Goal: Task Accomplishment & Management: Manage account settings

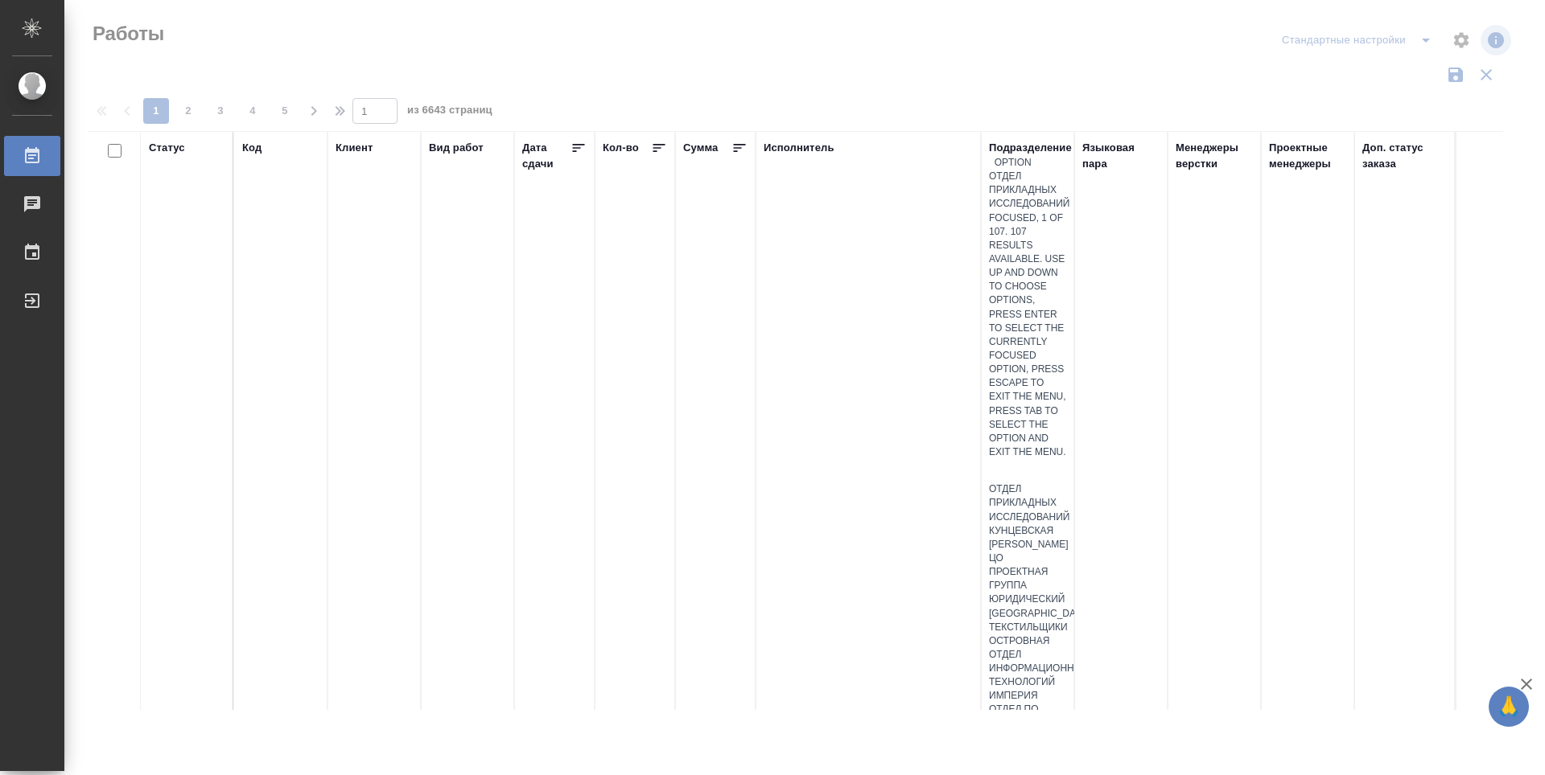
click at [1031, 459] on div at bounding box center [1027, 470] width 77 height 23
type input "dt"
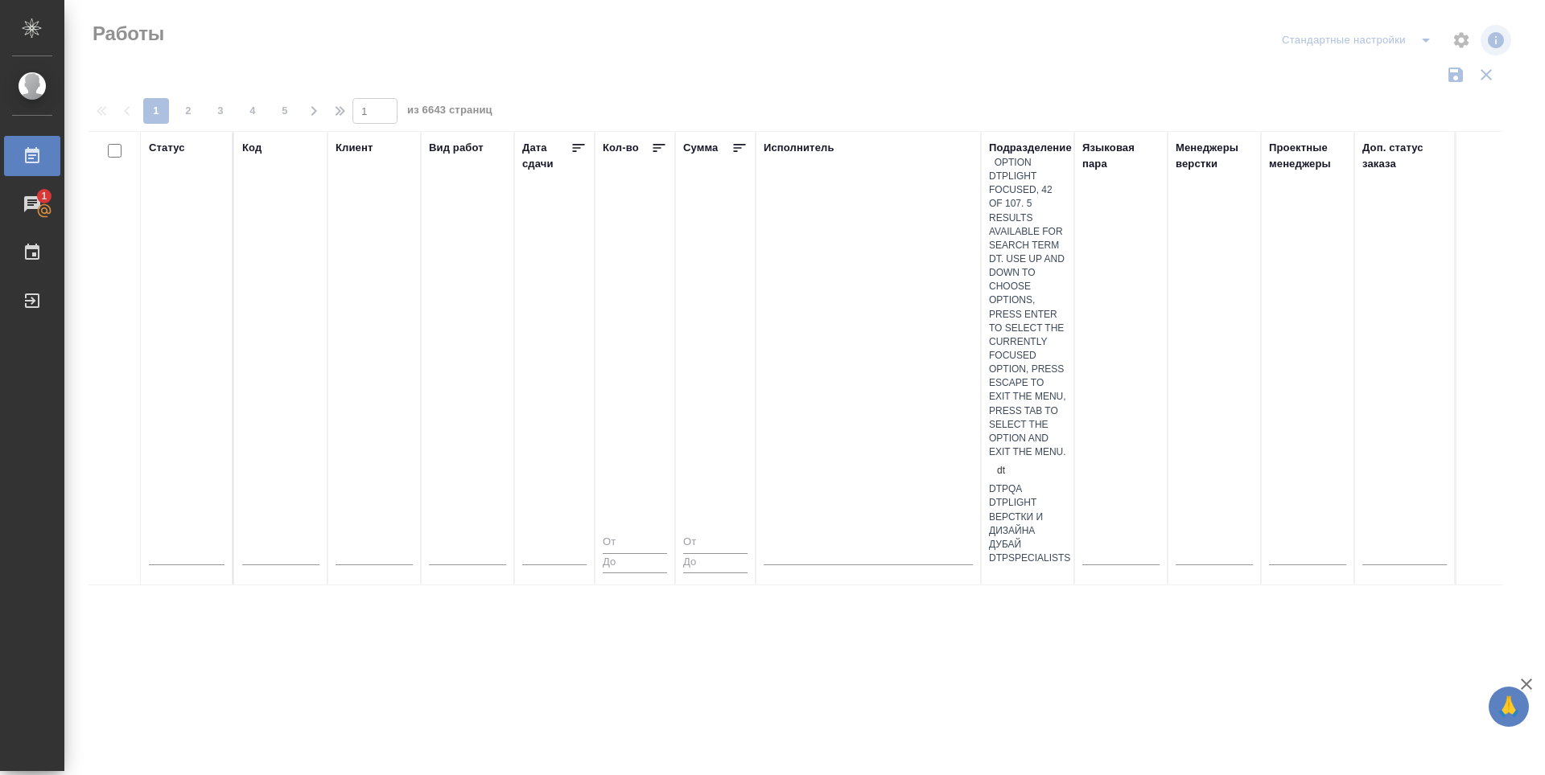
click at [1024, 496] on div "DTPlight" at bounding box center [1027, 503] width 77 height 14
click at [208, 385] on div at bounding box center [187, 400] width 76 height 31
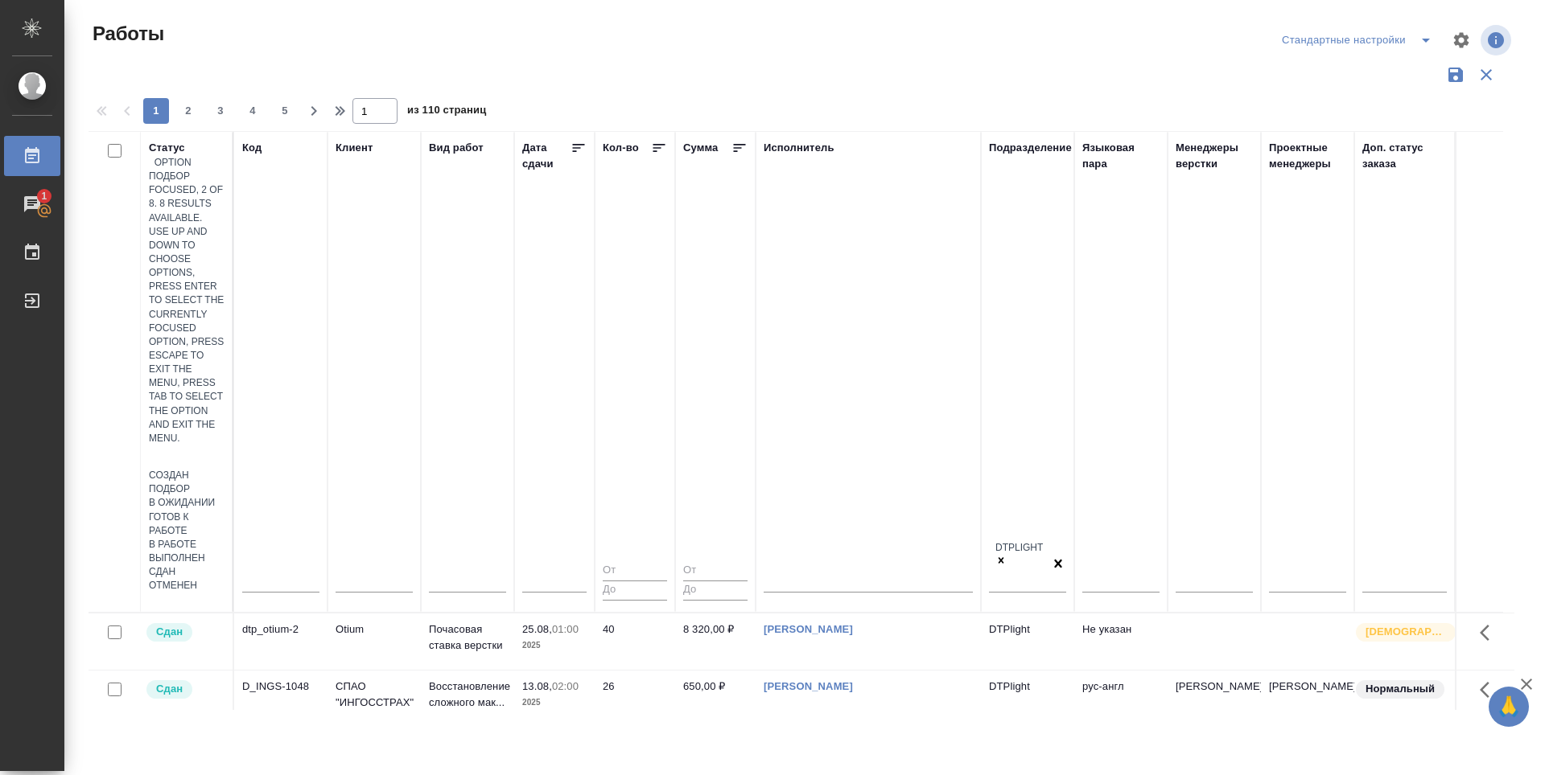
click at [224, 483] on div "Подбор" at bounding box center [187, 490] width 76 height 14
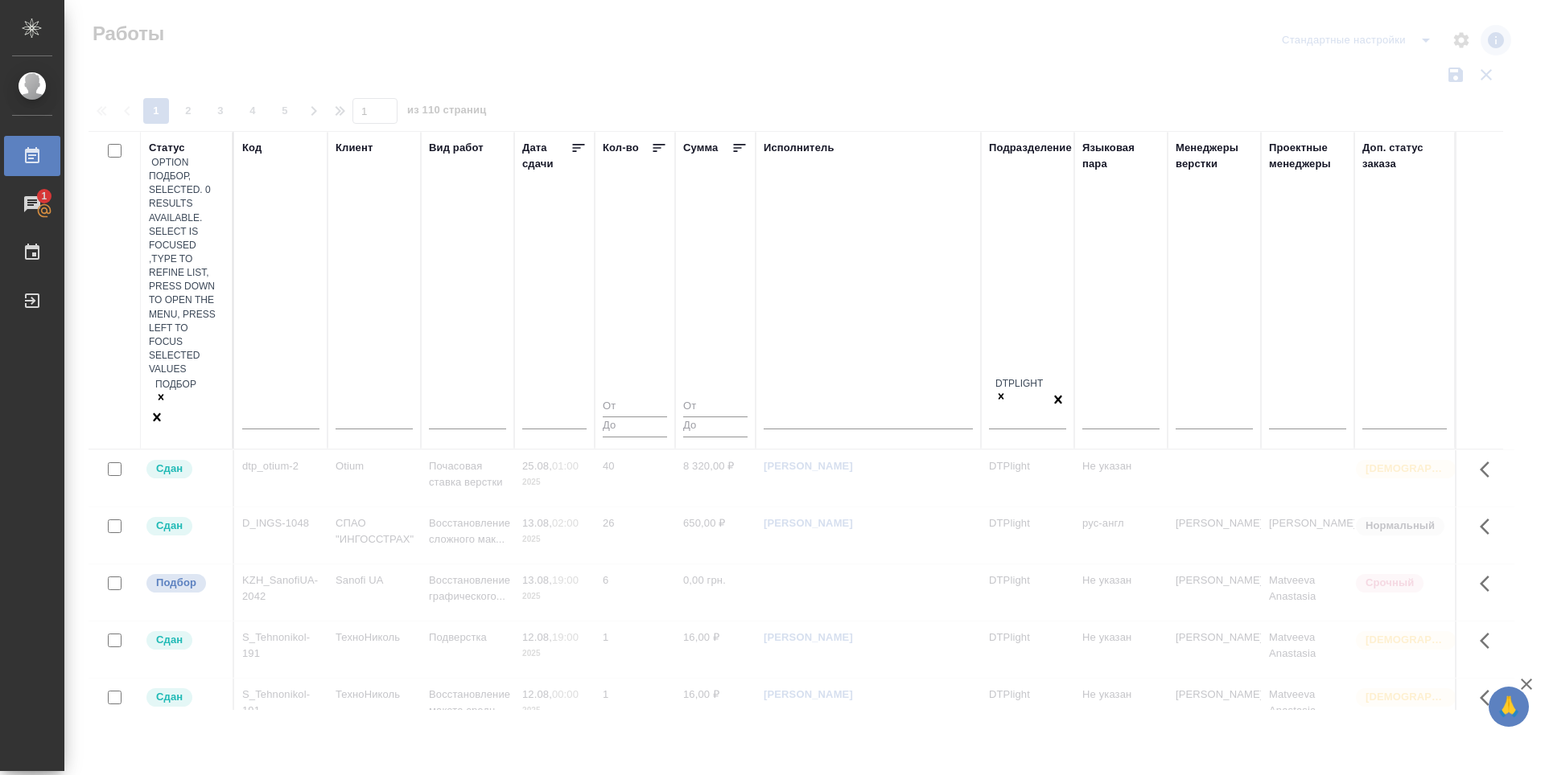
click at [154, 376] on div "Подбор" at bounding box center [187, 392] width 76 height 32
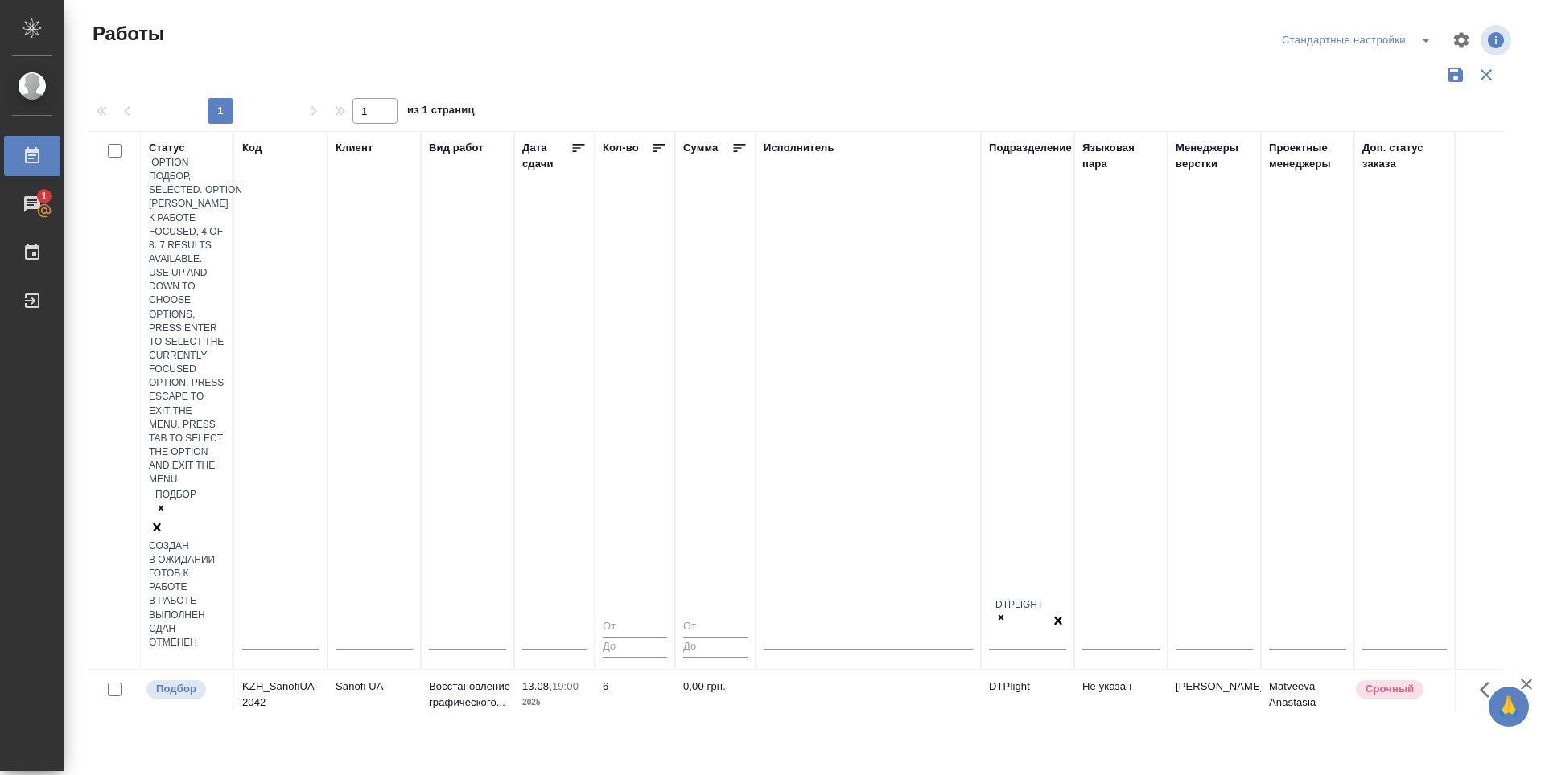
click at [224, 567] on div "Готов к работе" at bounding box center [187, 580] width 76 height 27
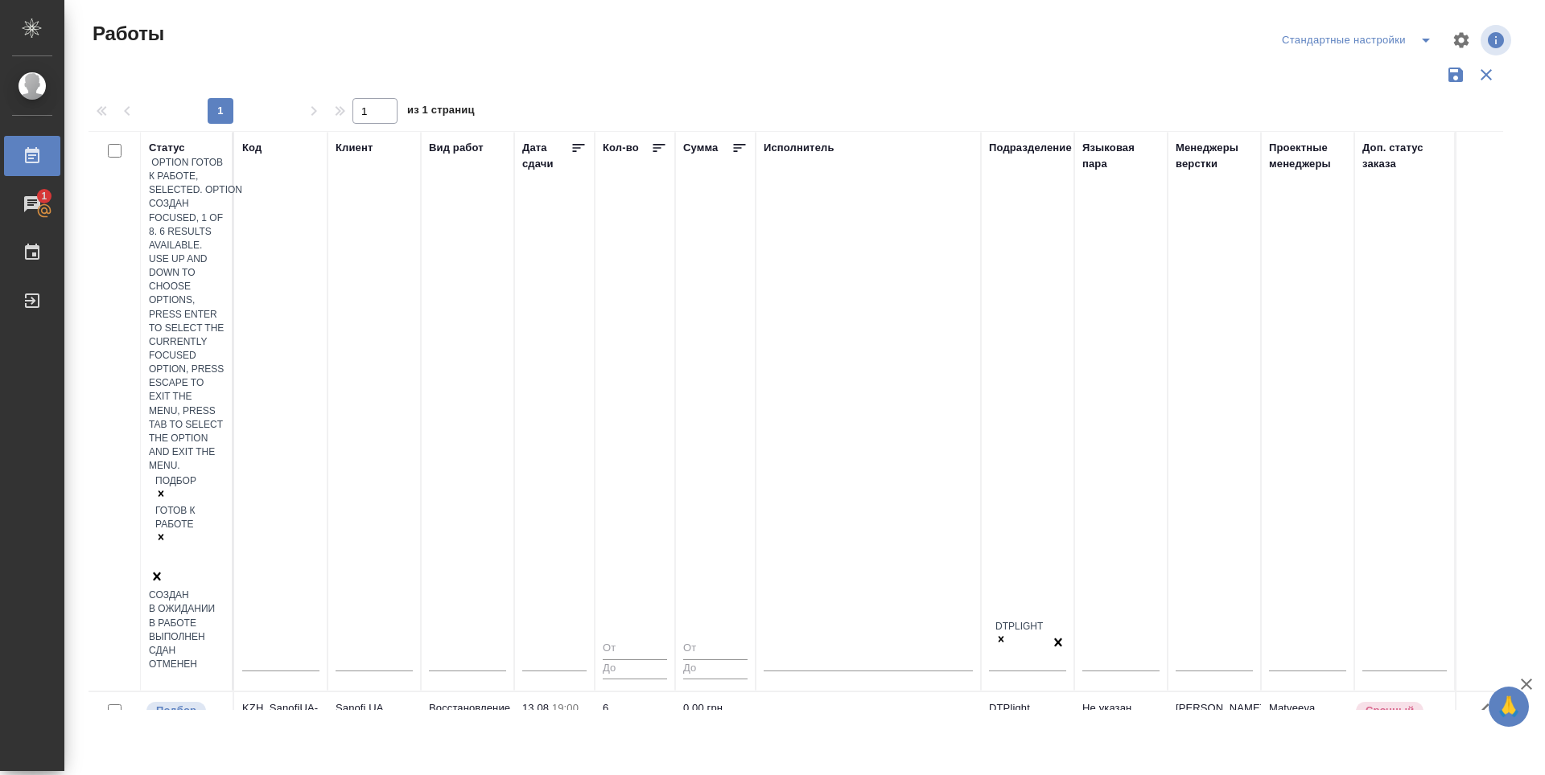
click at [160, 473] on div "Подбор Готов к работе" at bounding box center [187, 521] width 76 height 96
click at [224, 617] on div "В работе" at bounding box center [187, 624] width 76 height 14
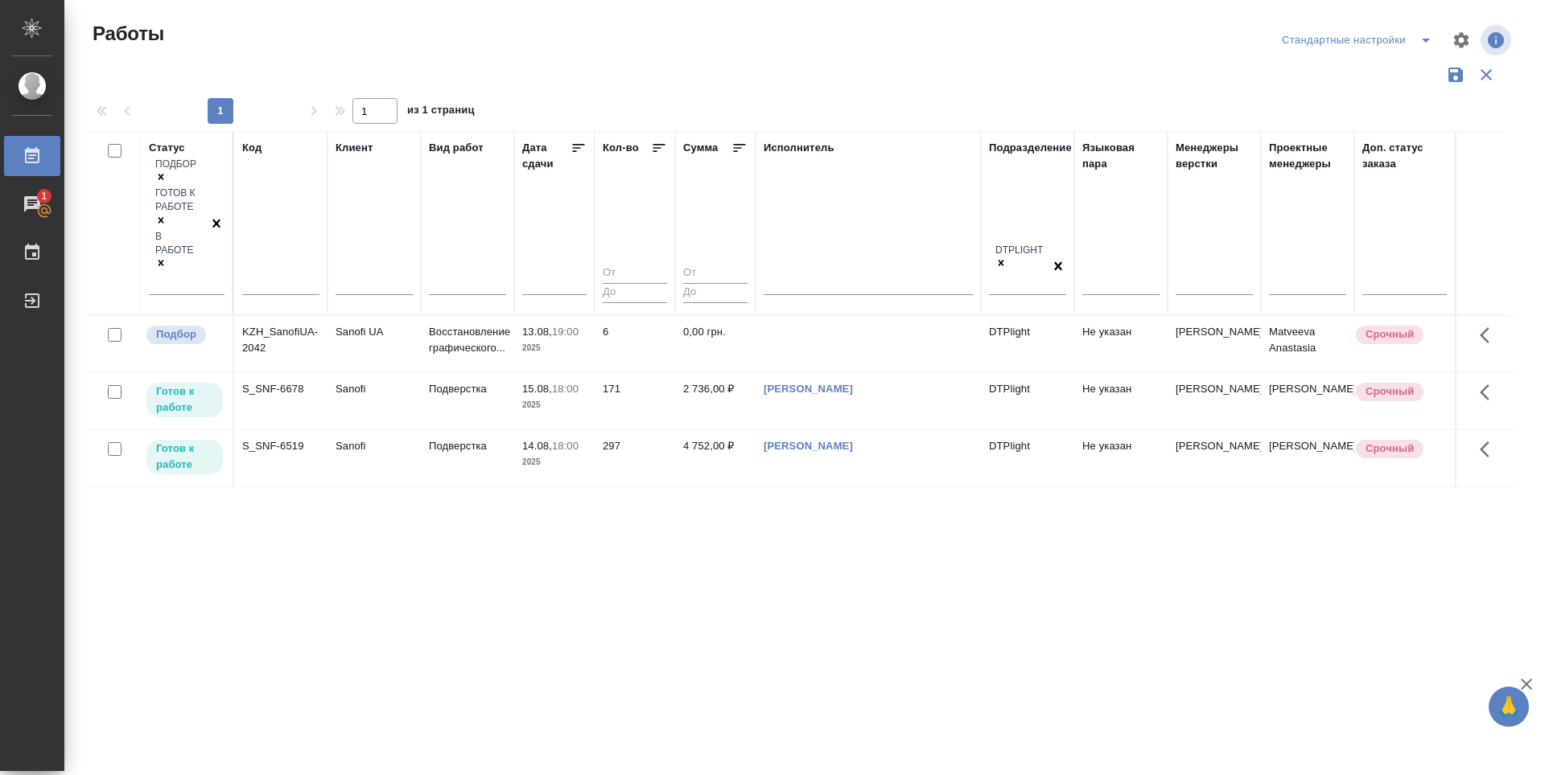
click at [578, 147] on icon at bounding box center [578, 148] width 16 height 16
click at [183, 327] on p "Подбор" at bounding box center [176, 335] width 40 height 16
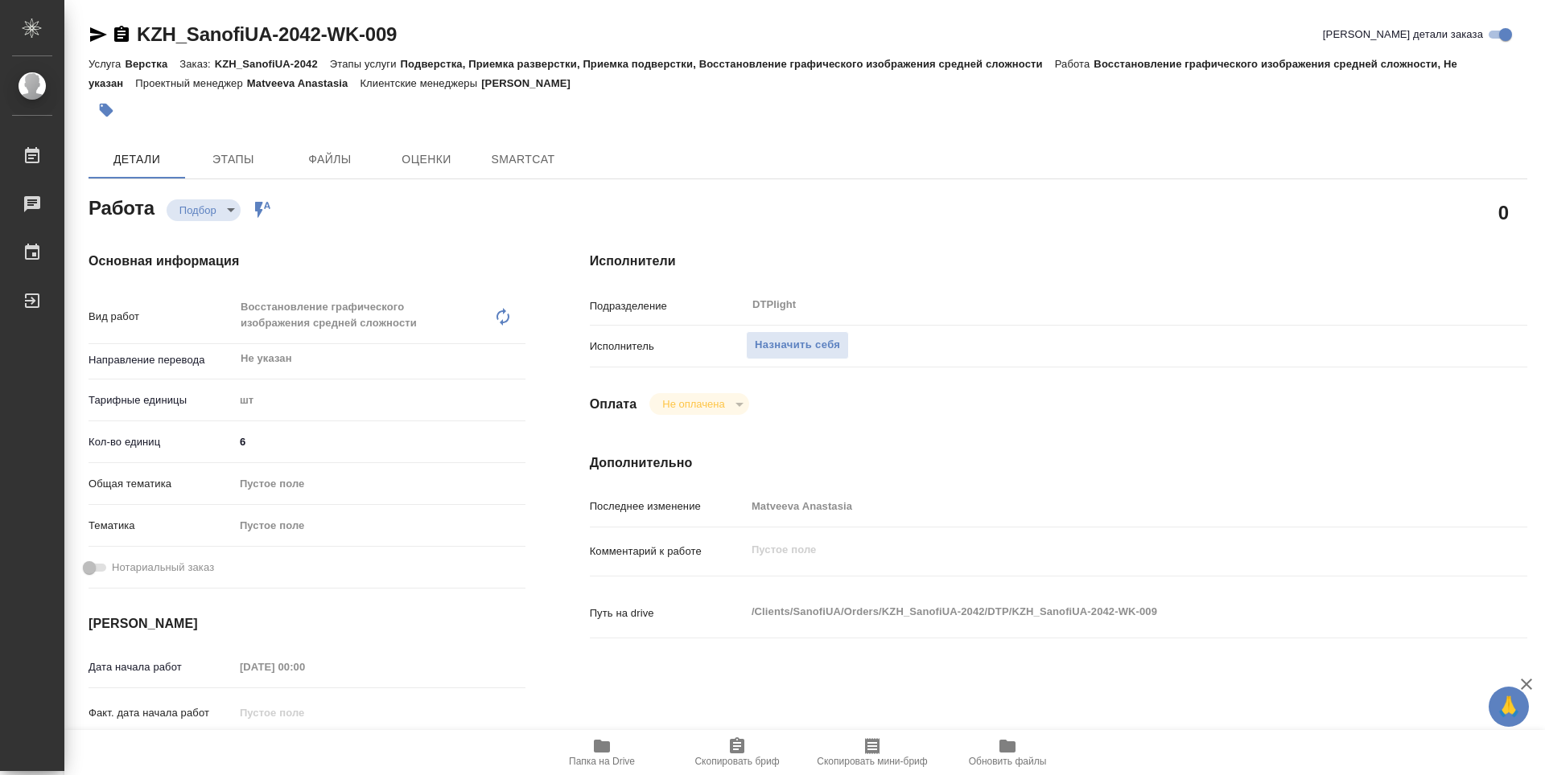
type textarea "x"
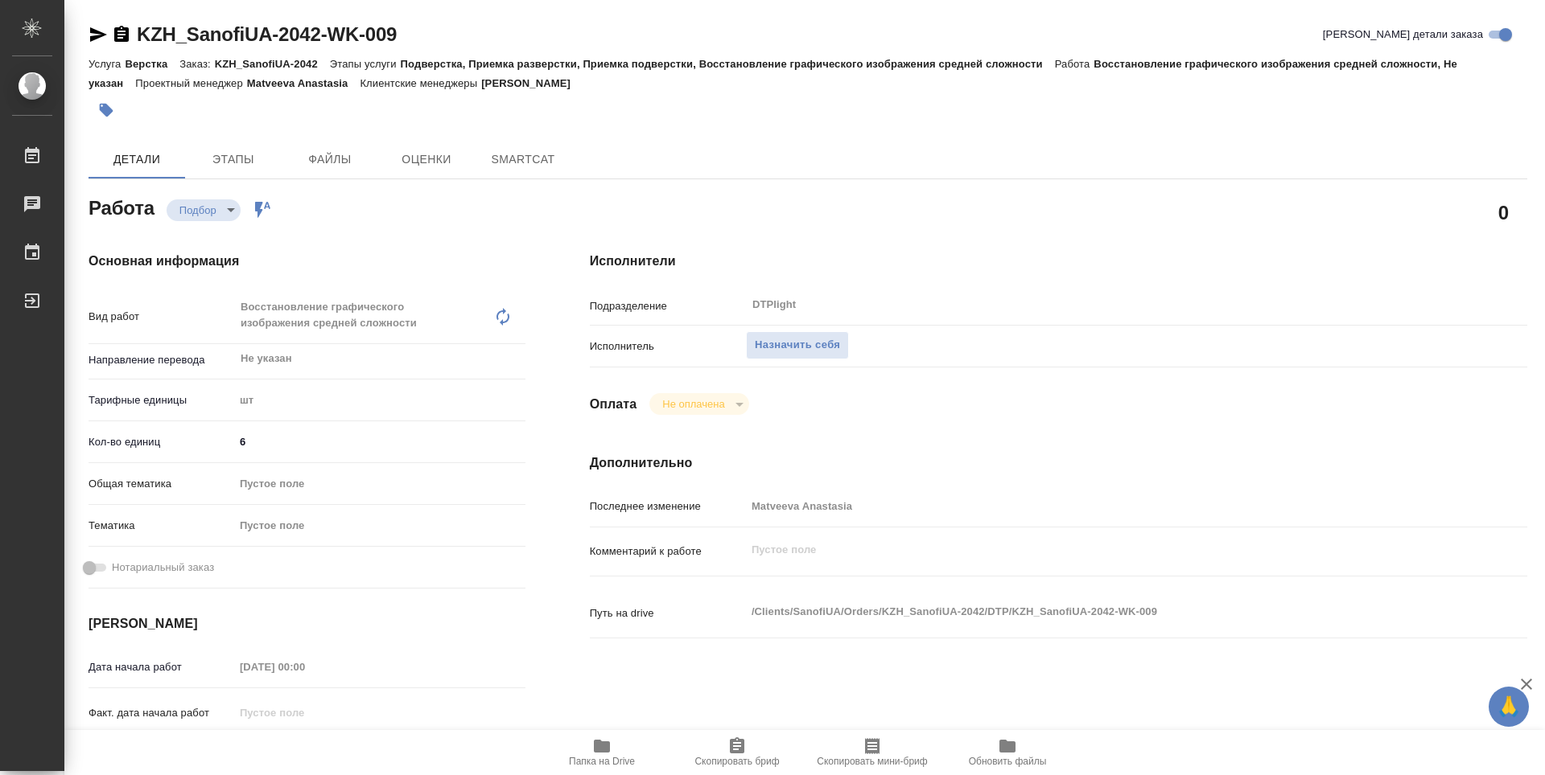
type textarea "x"
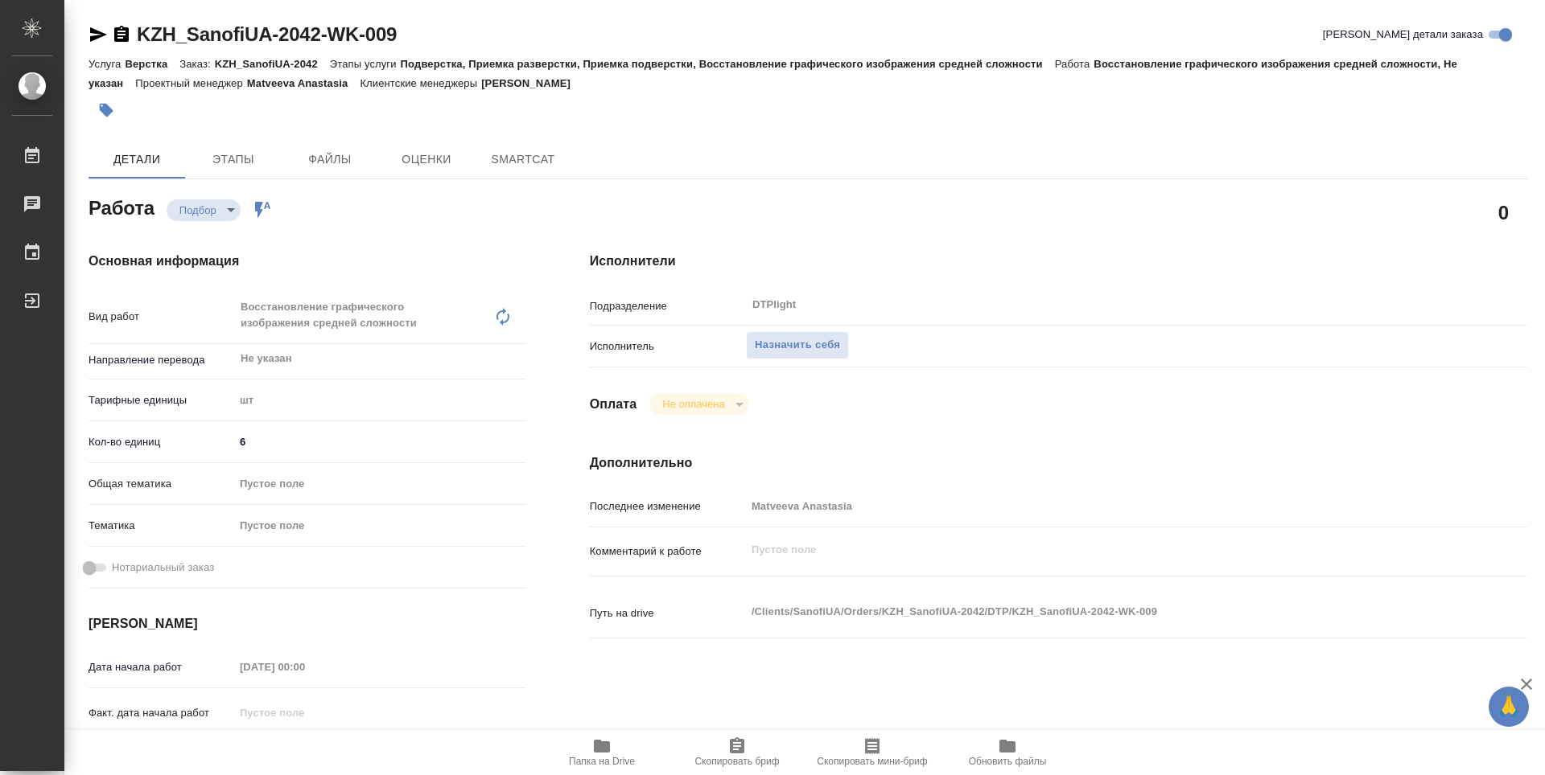
type textarea "x"
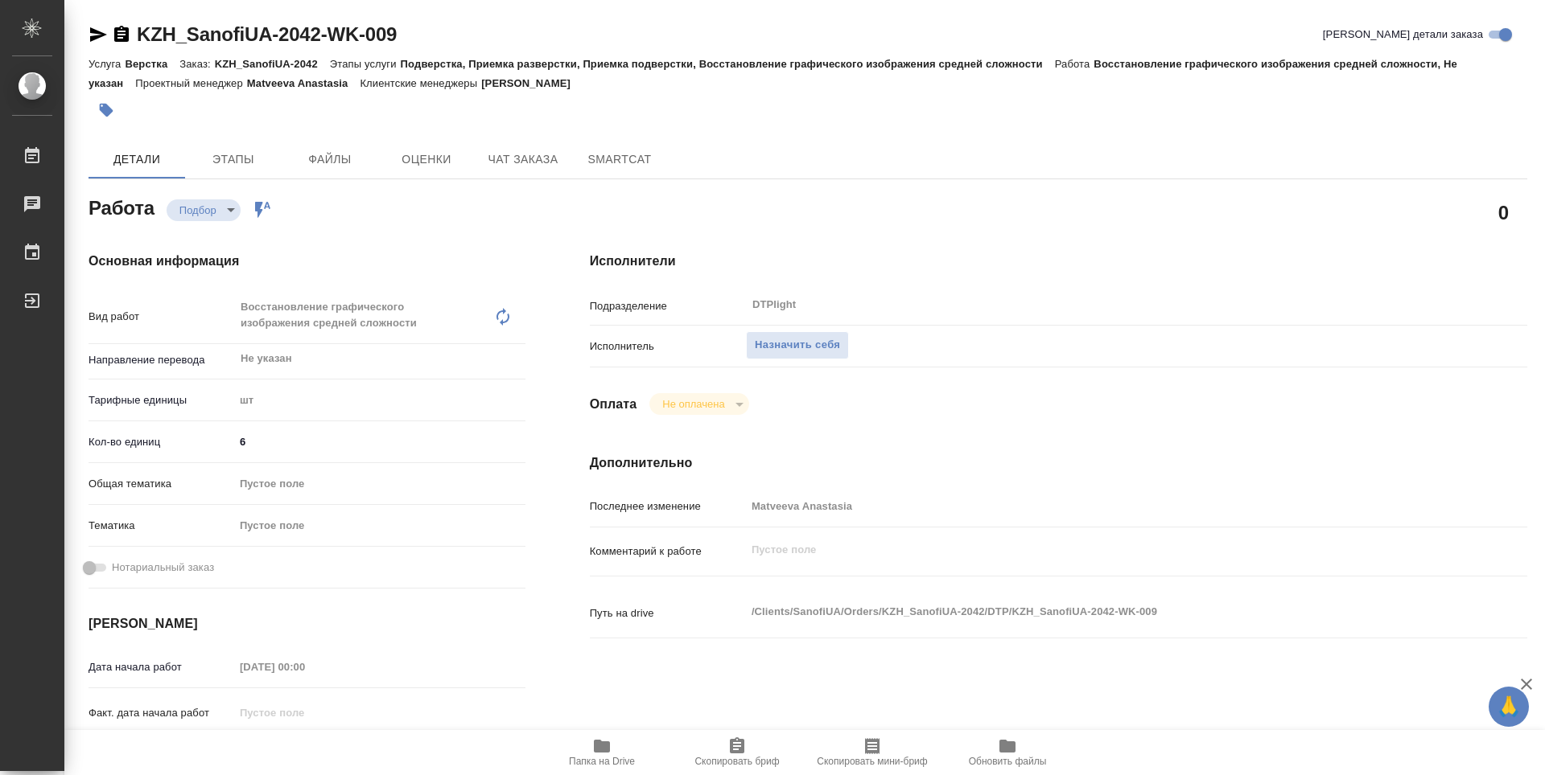
type textarea "x"
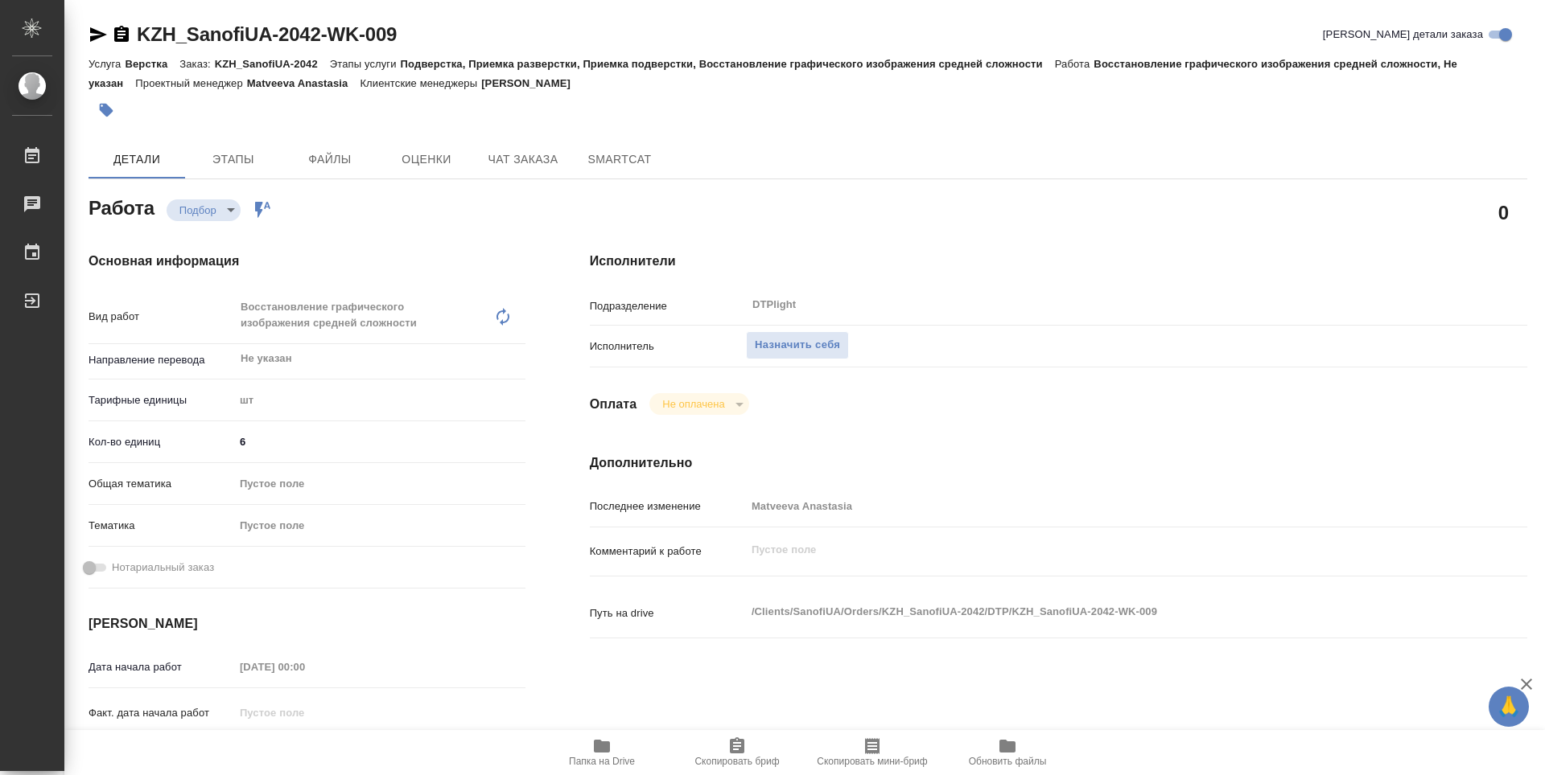
type textarea "x"
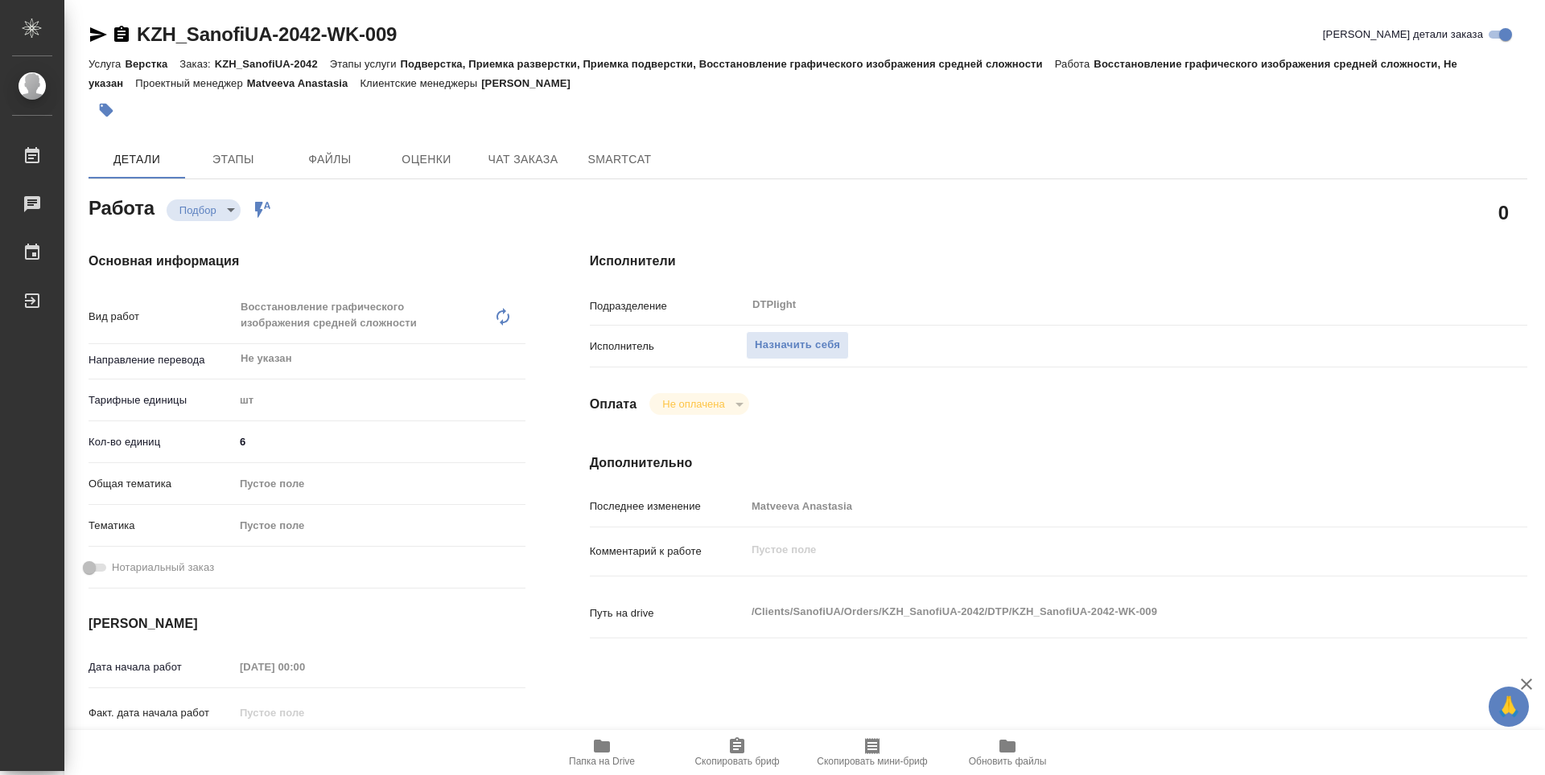
type textarea "x"
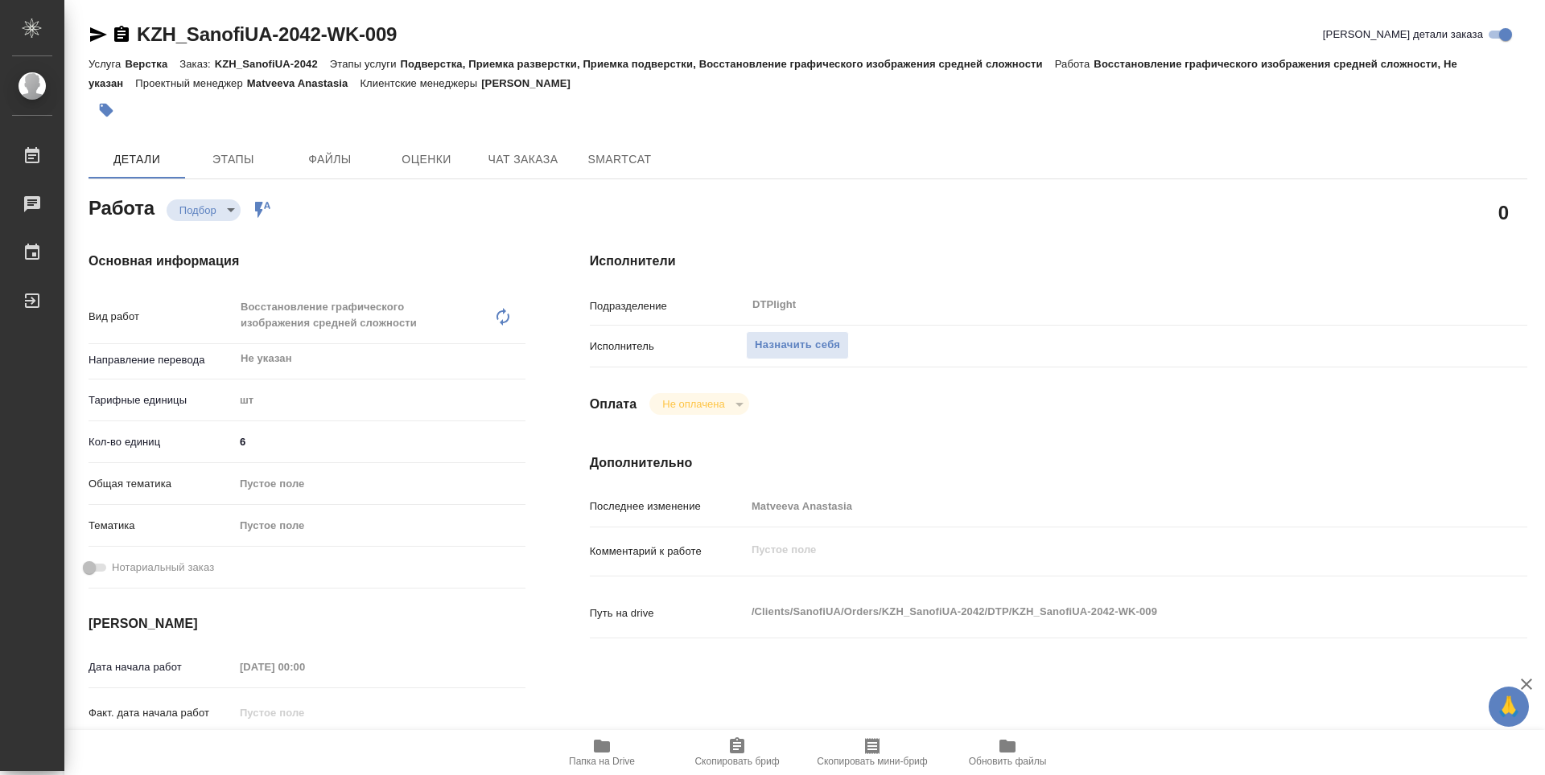
type textarea "x"
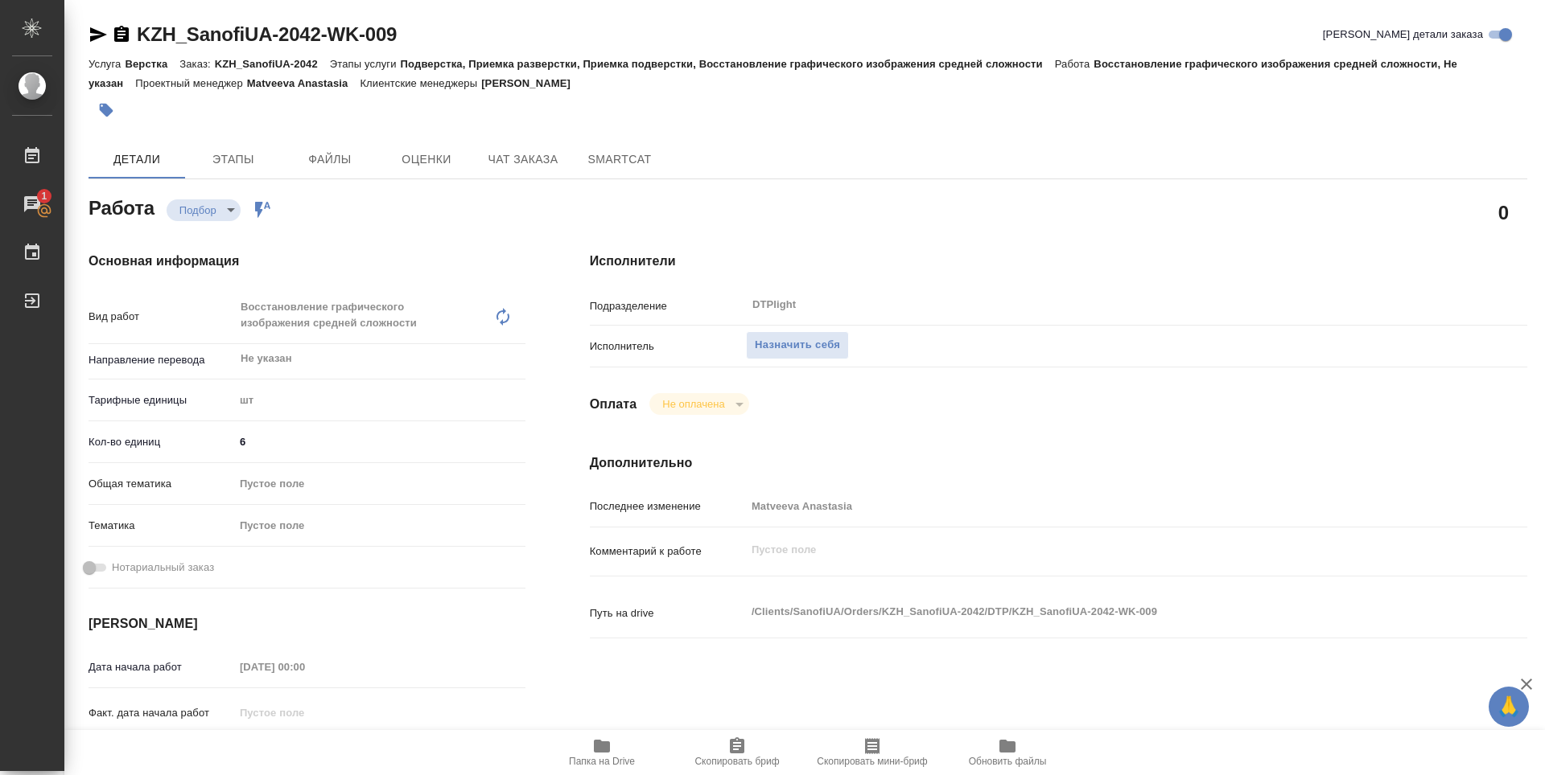
type textarea "x"
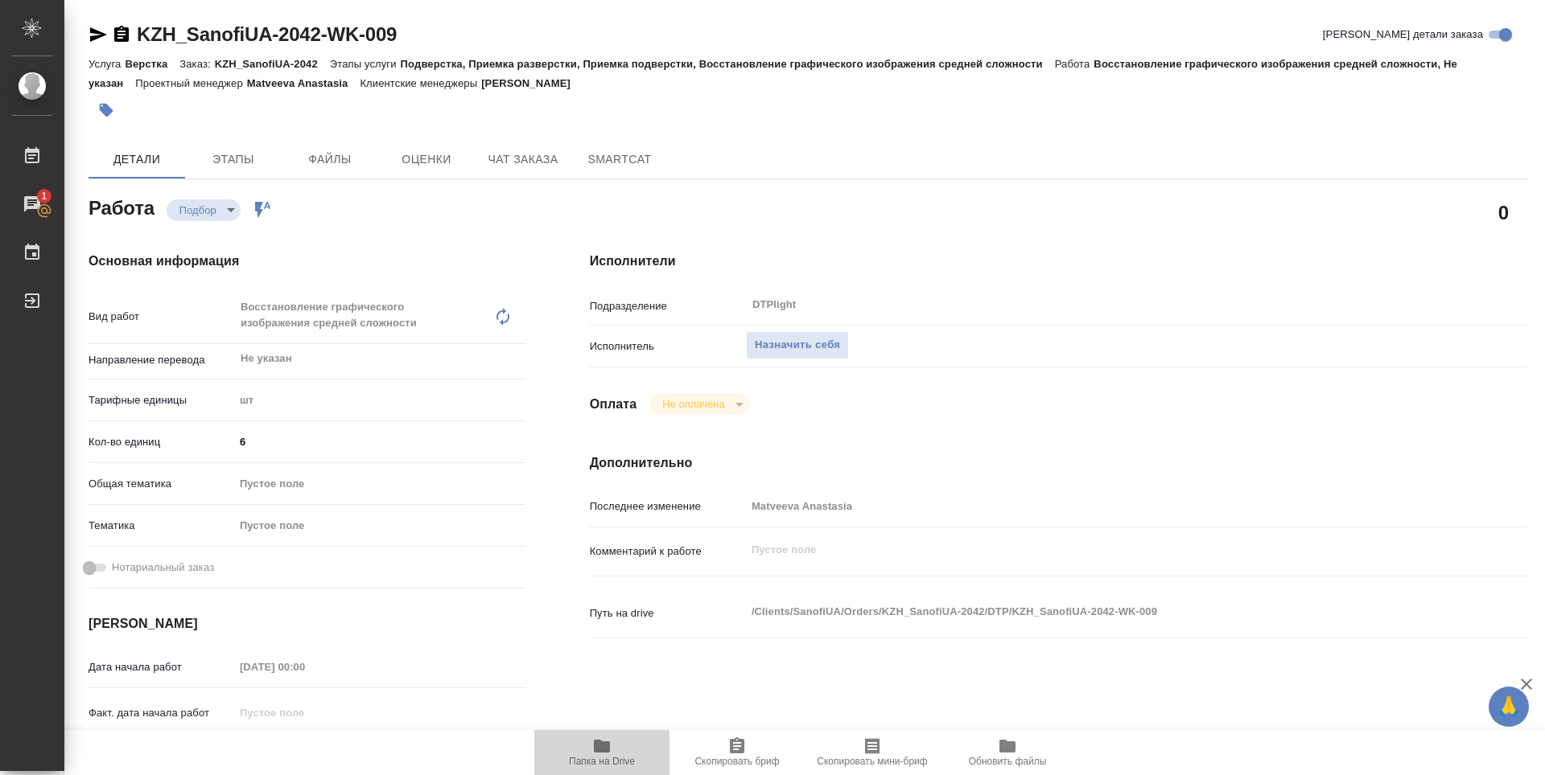
click at [611, 757] on span "Папка на Drive" at bounding box center [602, 761] width 66 height 11
click at [808, 343] on span "Назначить себя" at bounding box center [797, 345] width 85 height 19
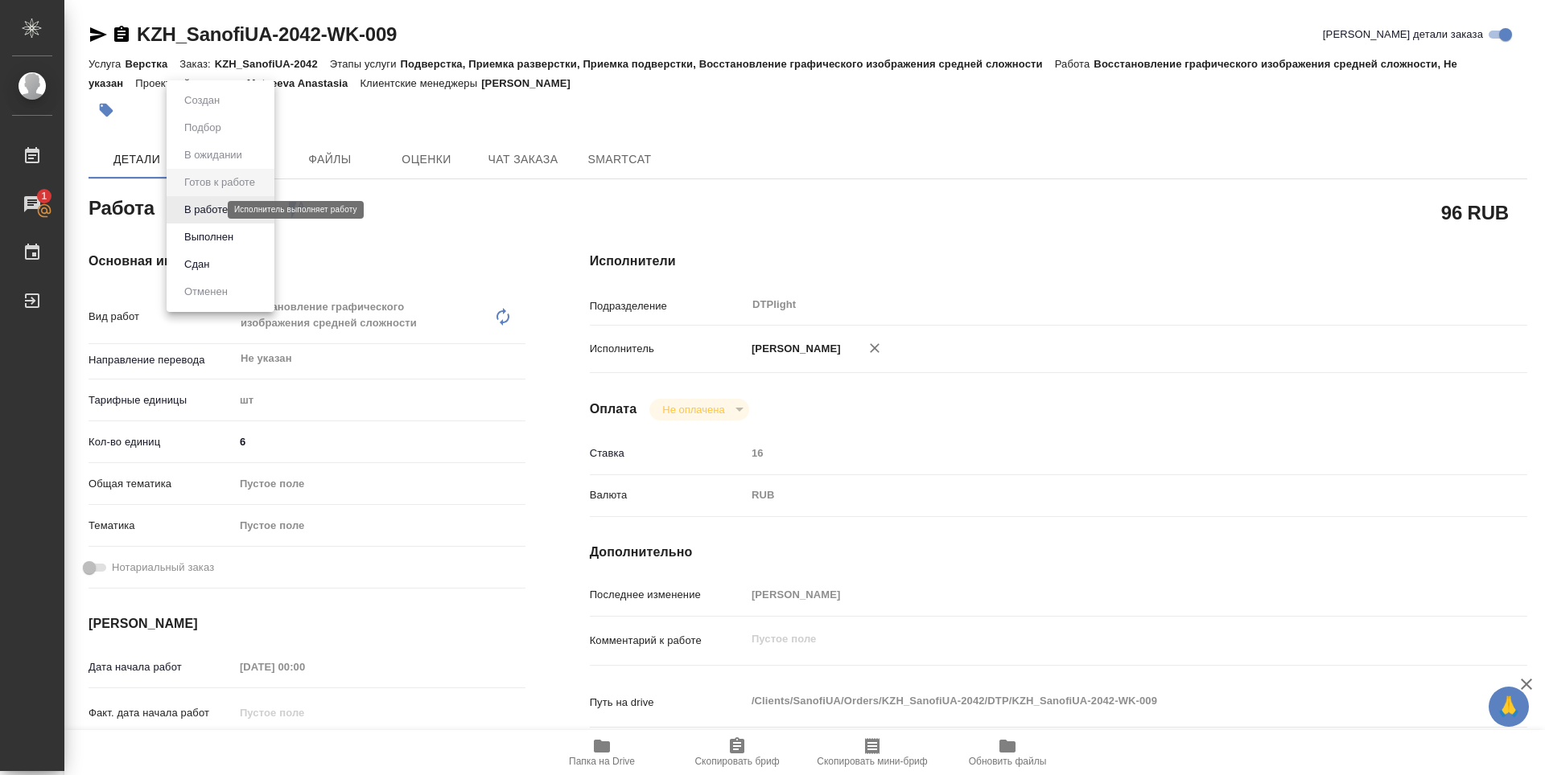
click at [214, 214] on body "🙏 .cls-1 fill:#fff; AWATERA Zubakova Viktoriya Работы 1 Чаты График Выйти KZH_S…" at bounding box center [772, 387] width 1545 height 775
click at [207, 208] on button "В работе" at bounding box center [205, 210] width 53 height 18
type textarea "x"
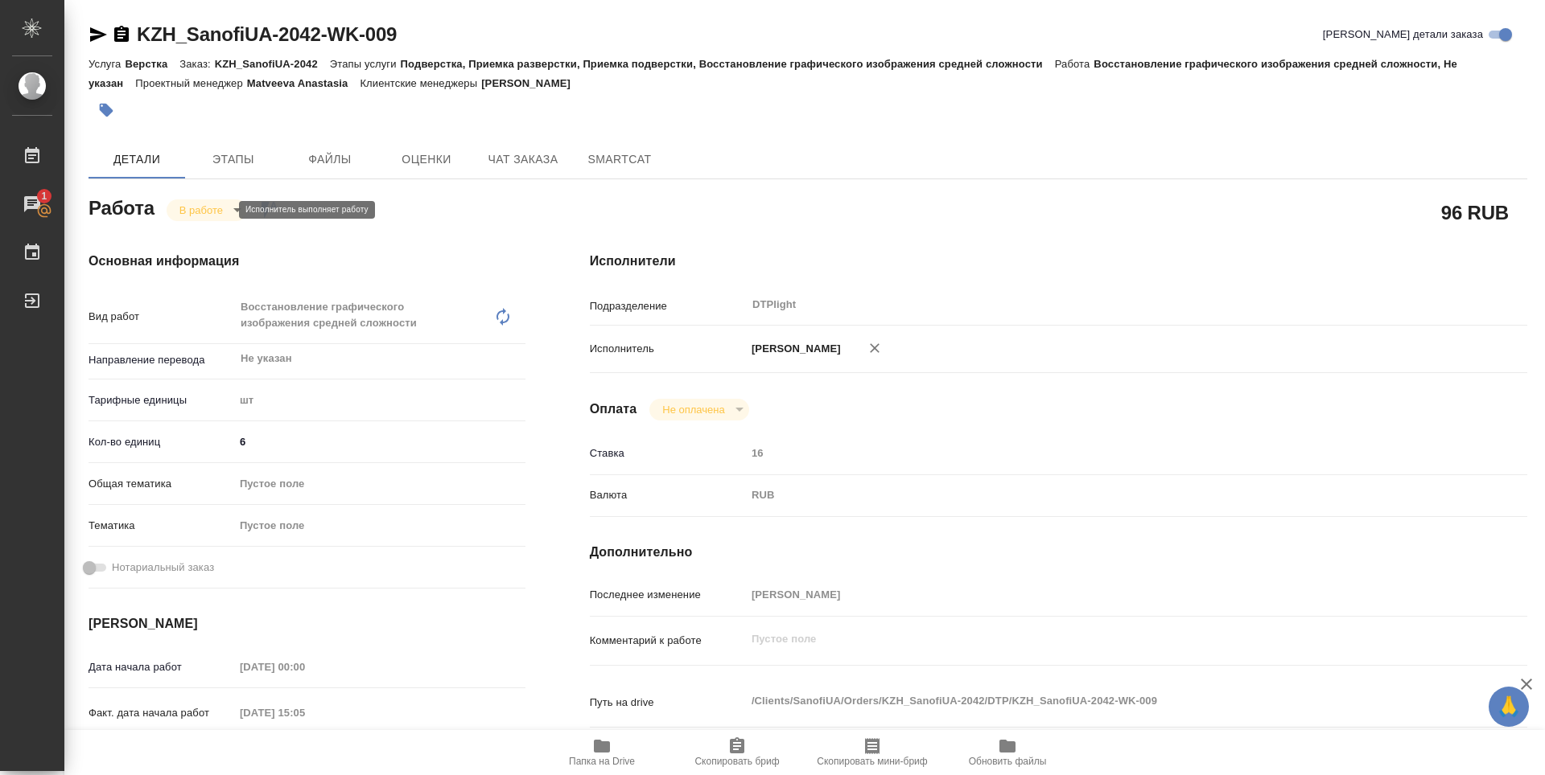
type textarea "x"
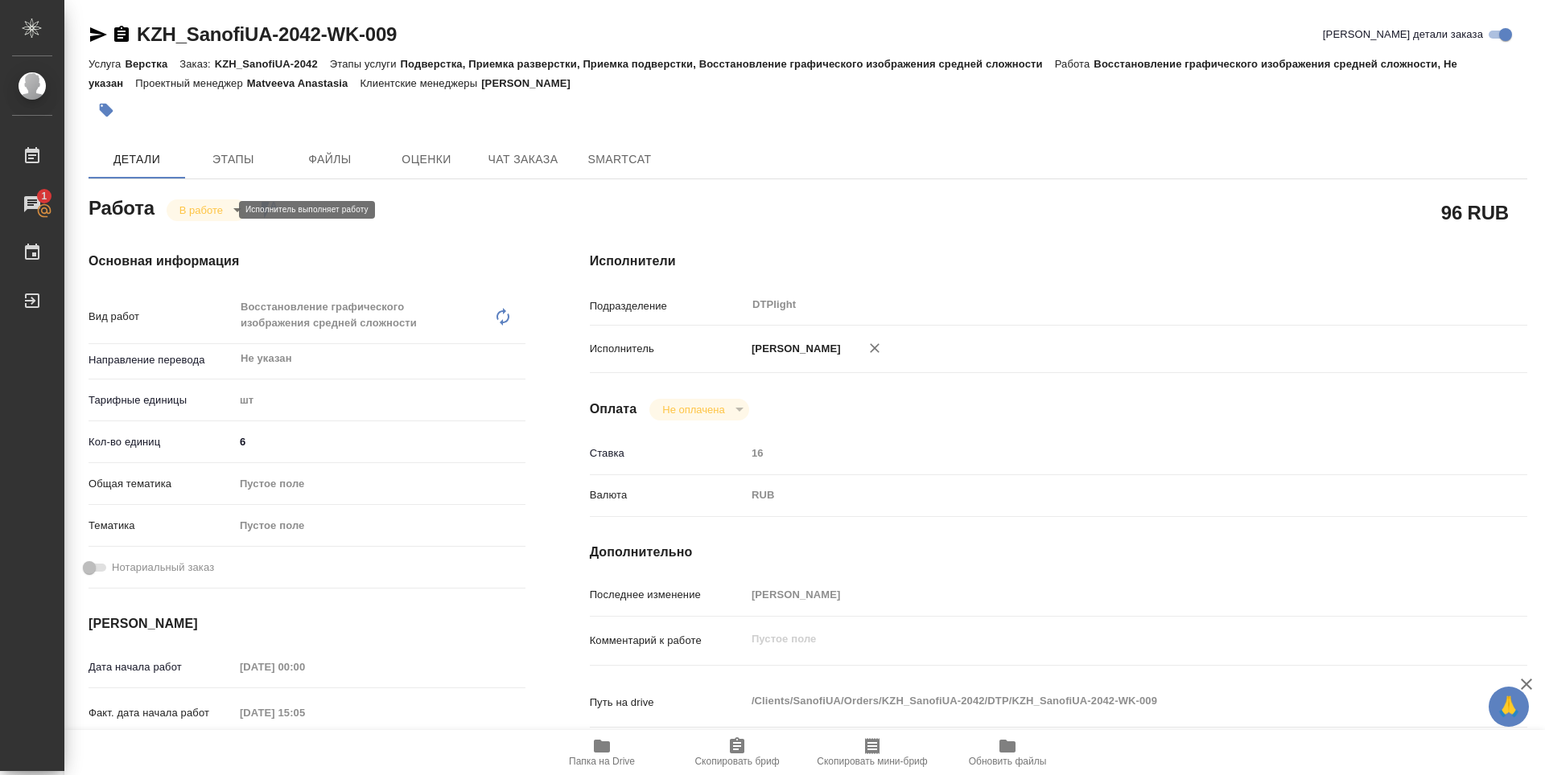
type textarea "x"
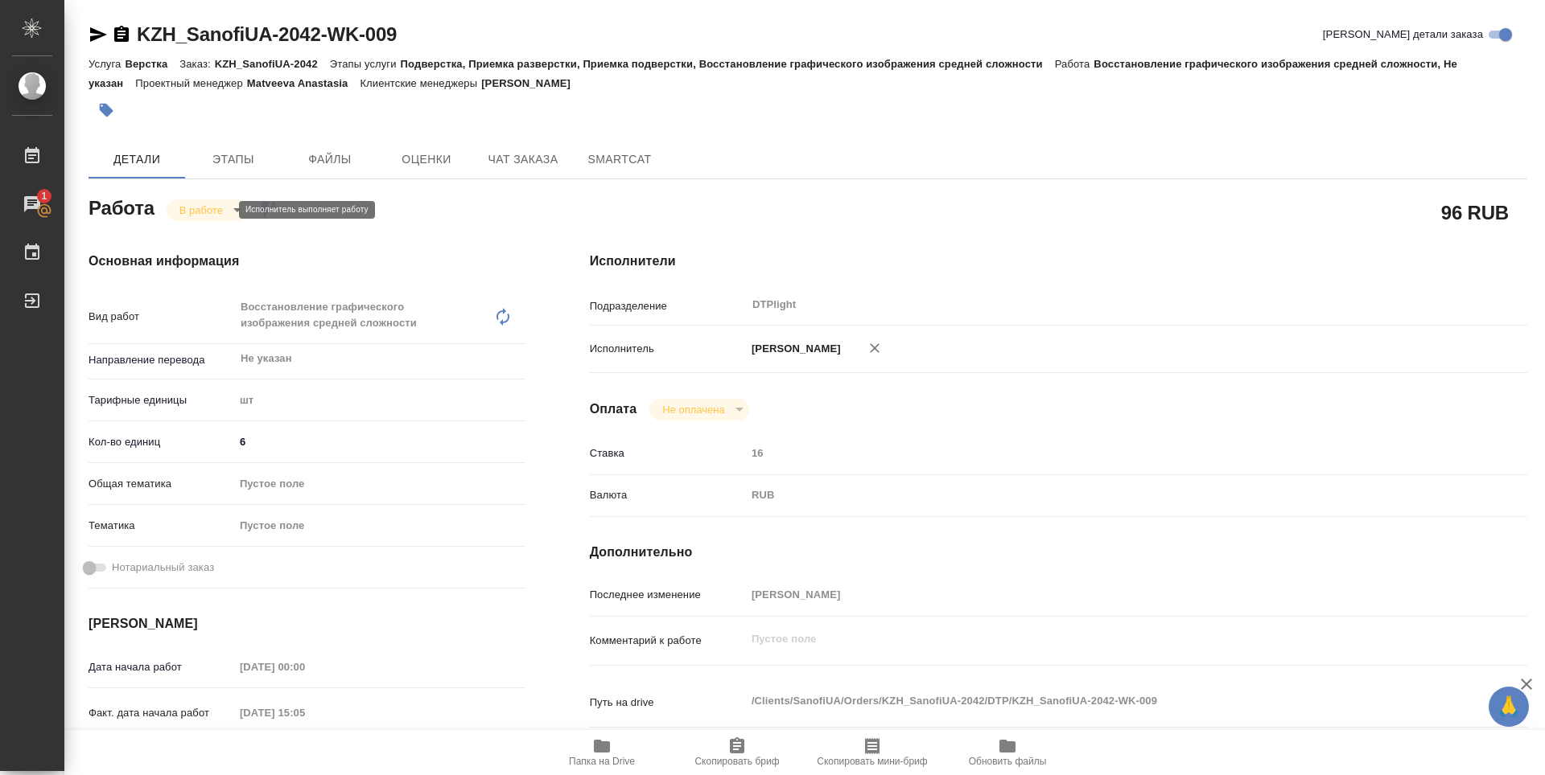
type textarea "x"
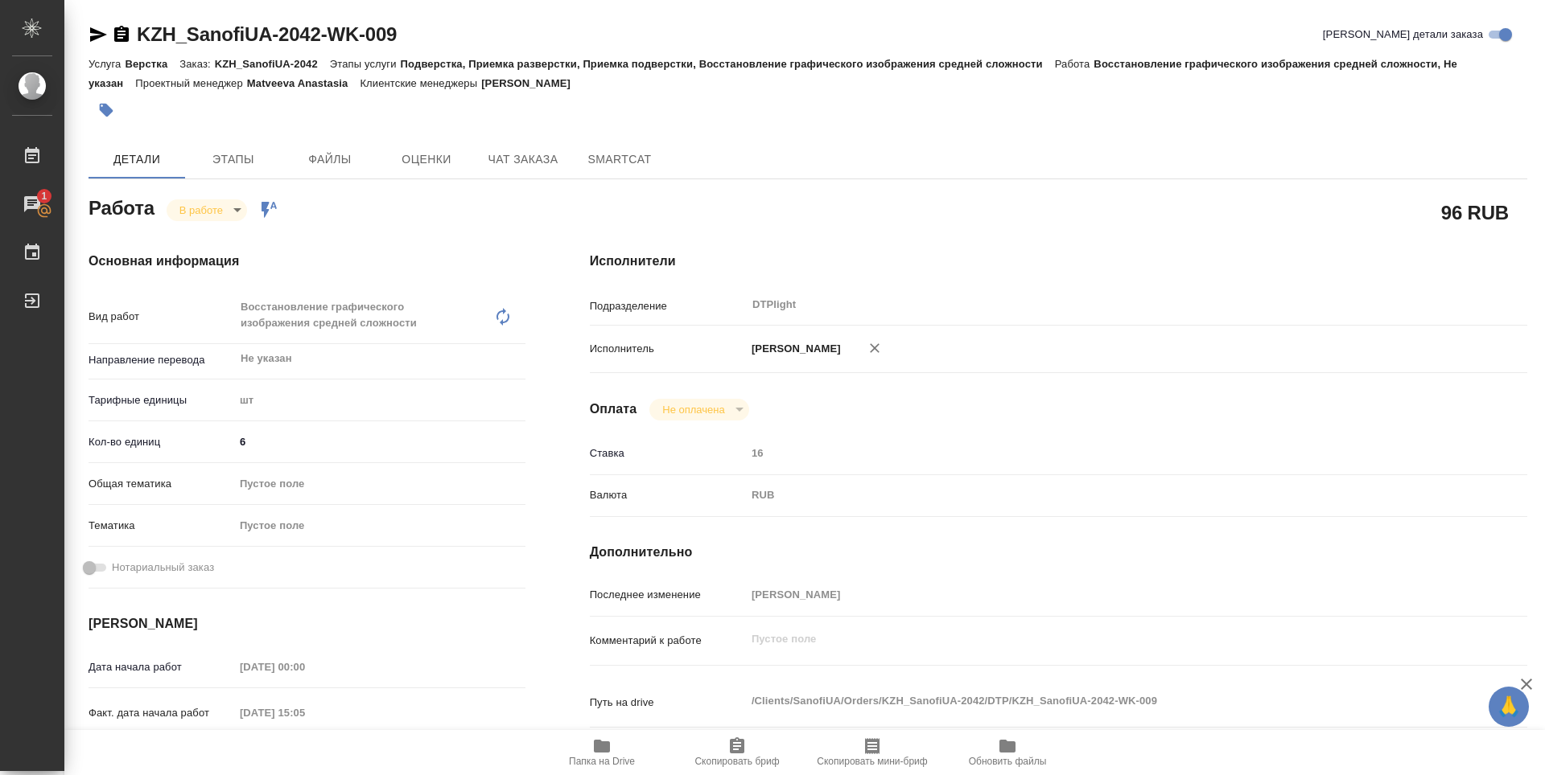
type textarea "x"
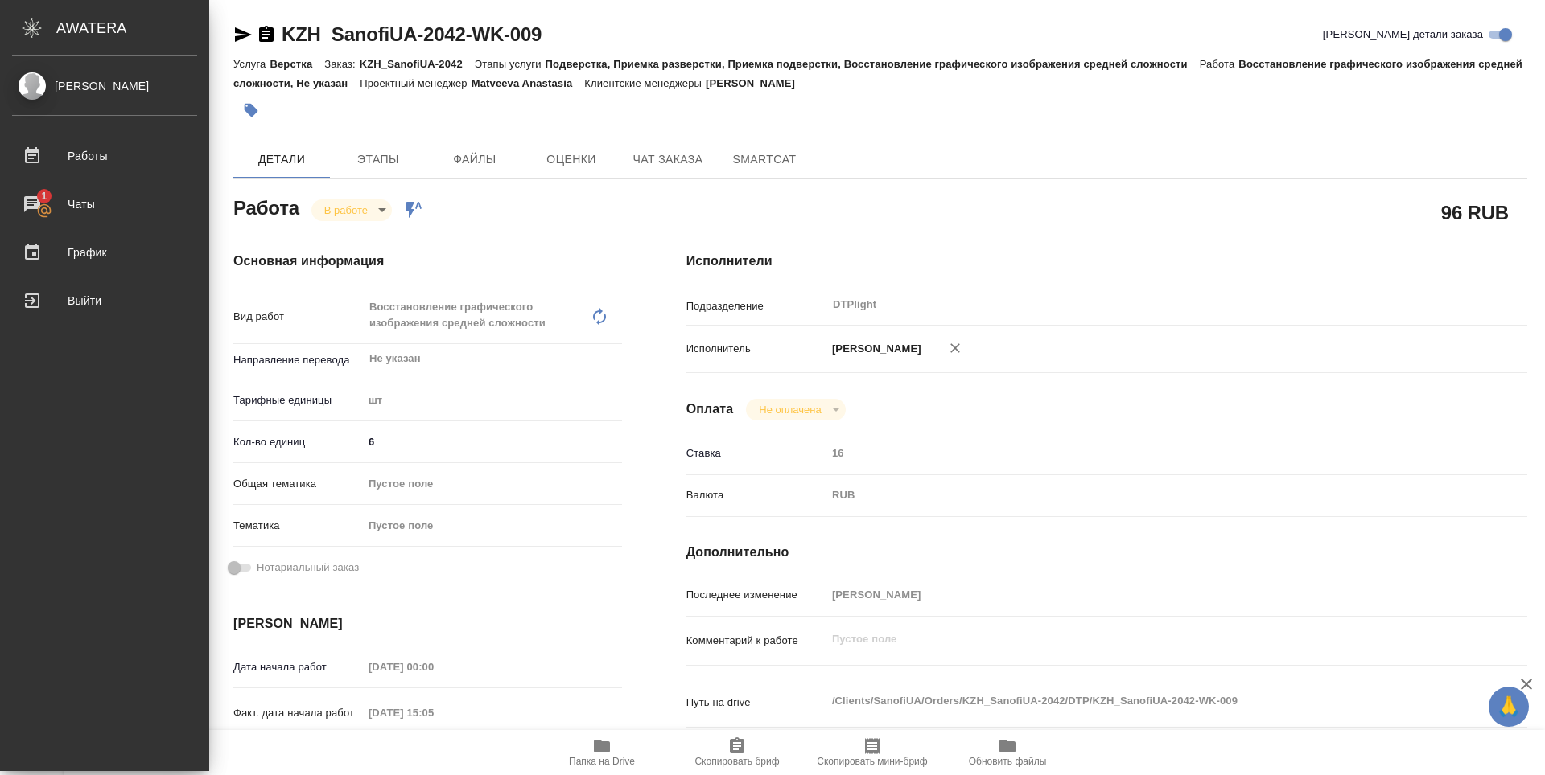
type textarea "x"
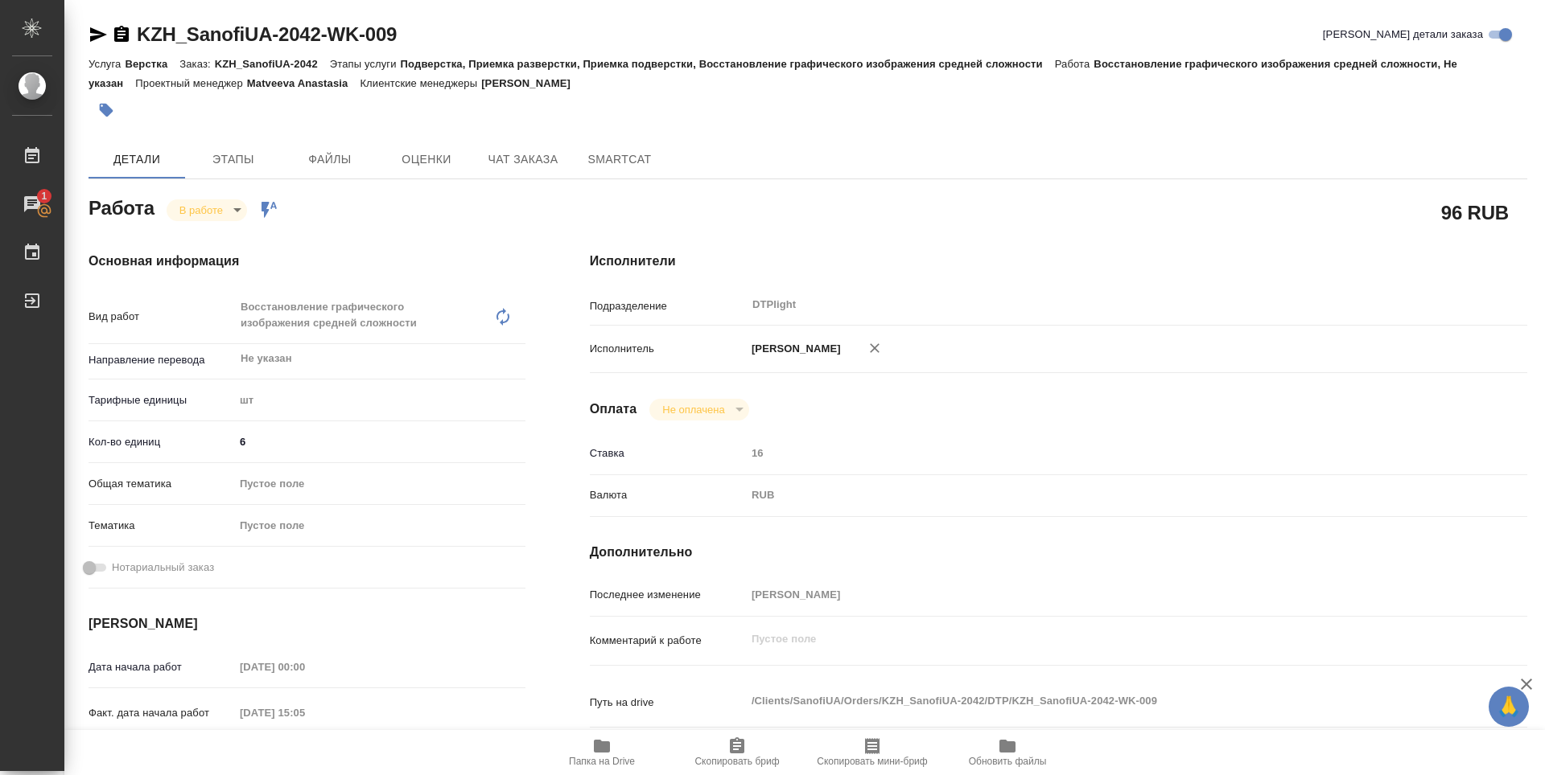
type textarea "x"
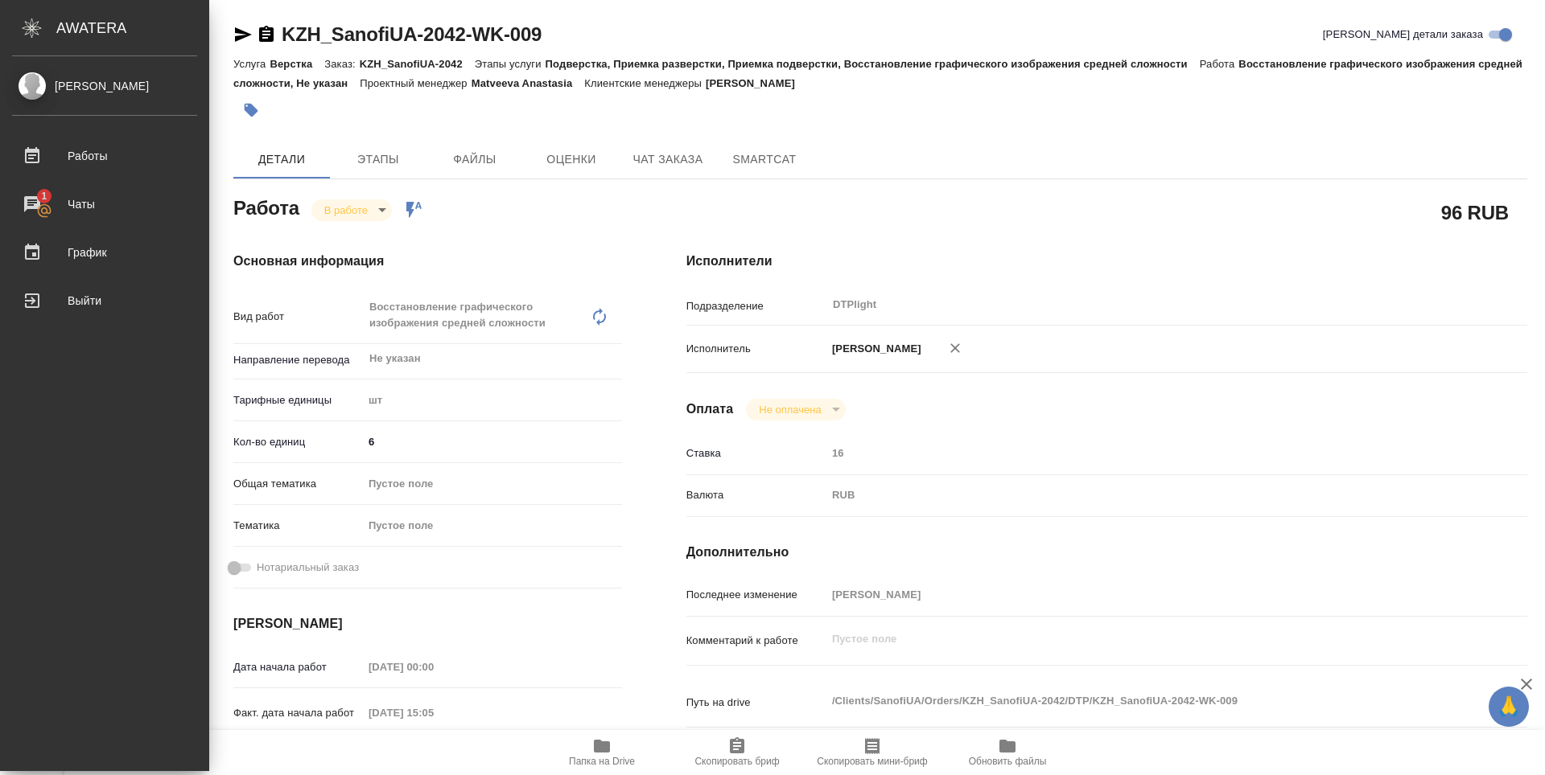
type textarea "x"
